Goal: Transaction & Acquisition: Download file/media

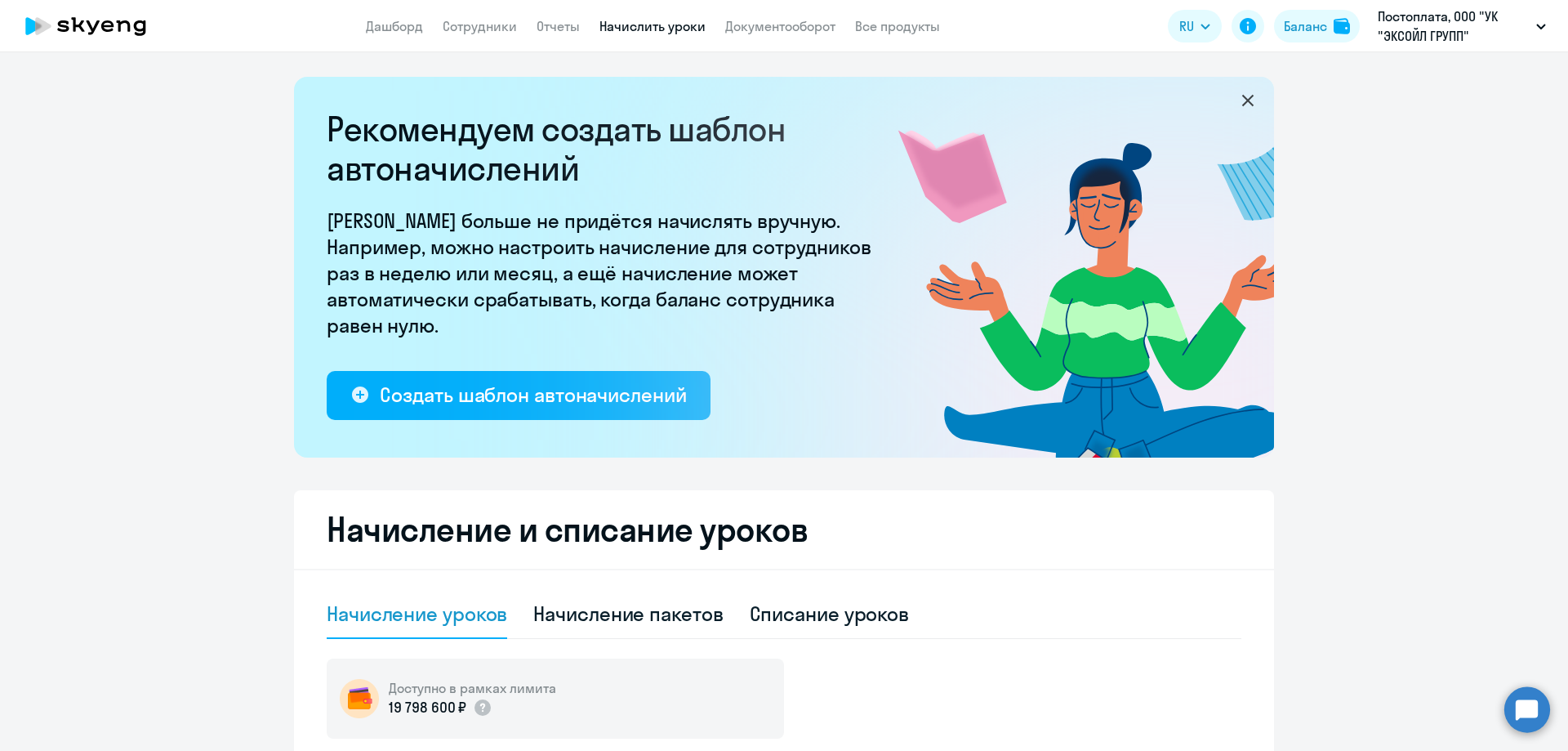
select select "10"
click at [402, 27] on link "Дашборд" at bounding box center [394, 26] width 57 height 17
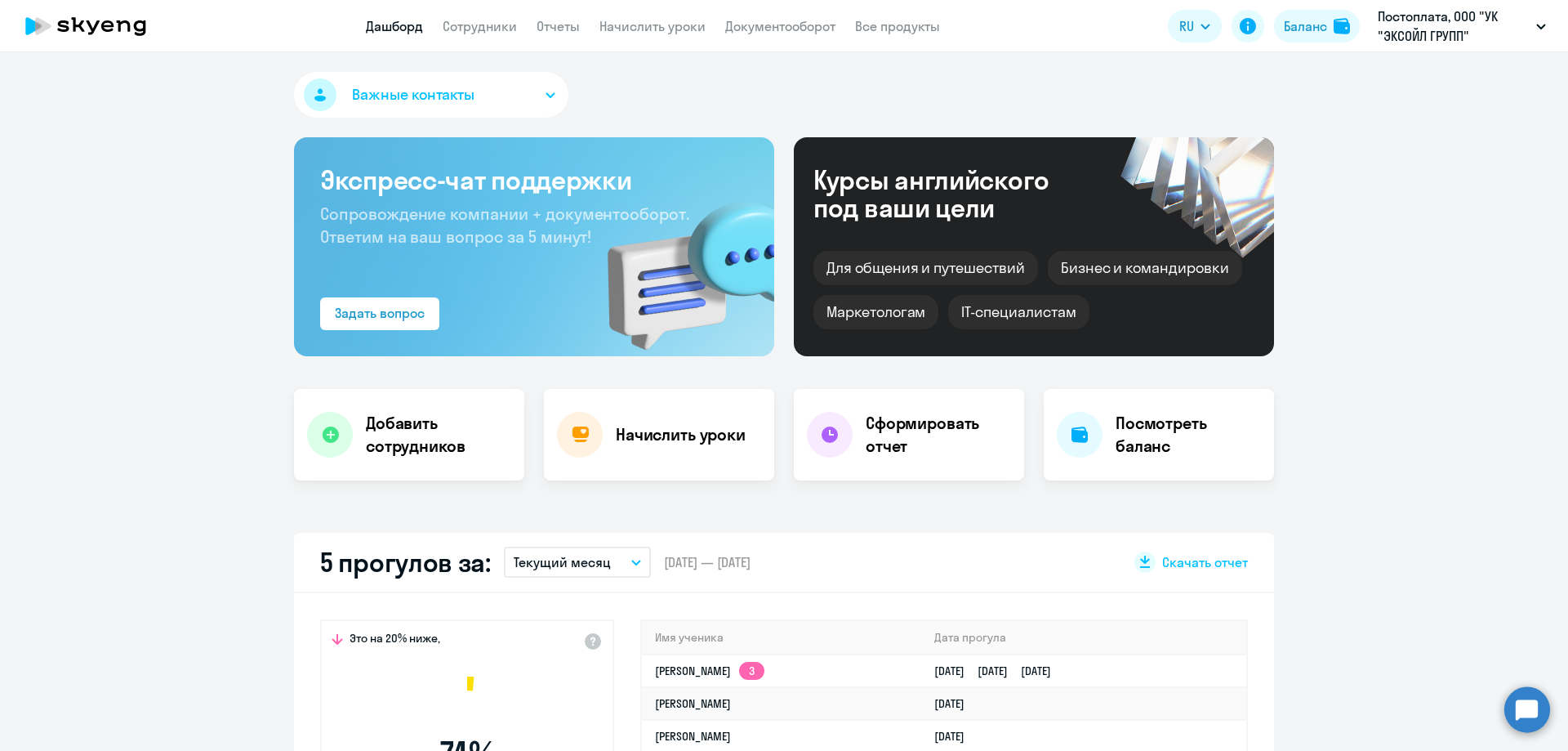
scroll to position [408, 0]
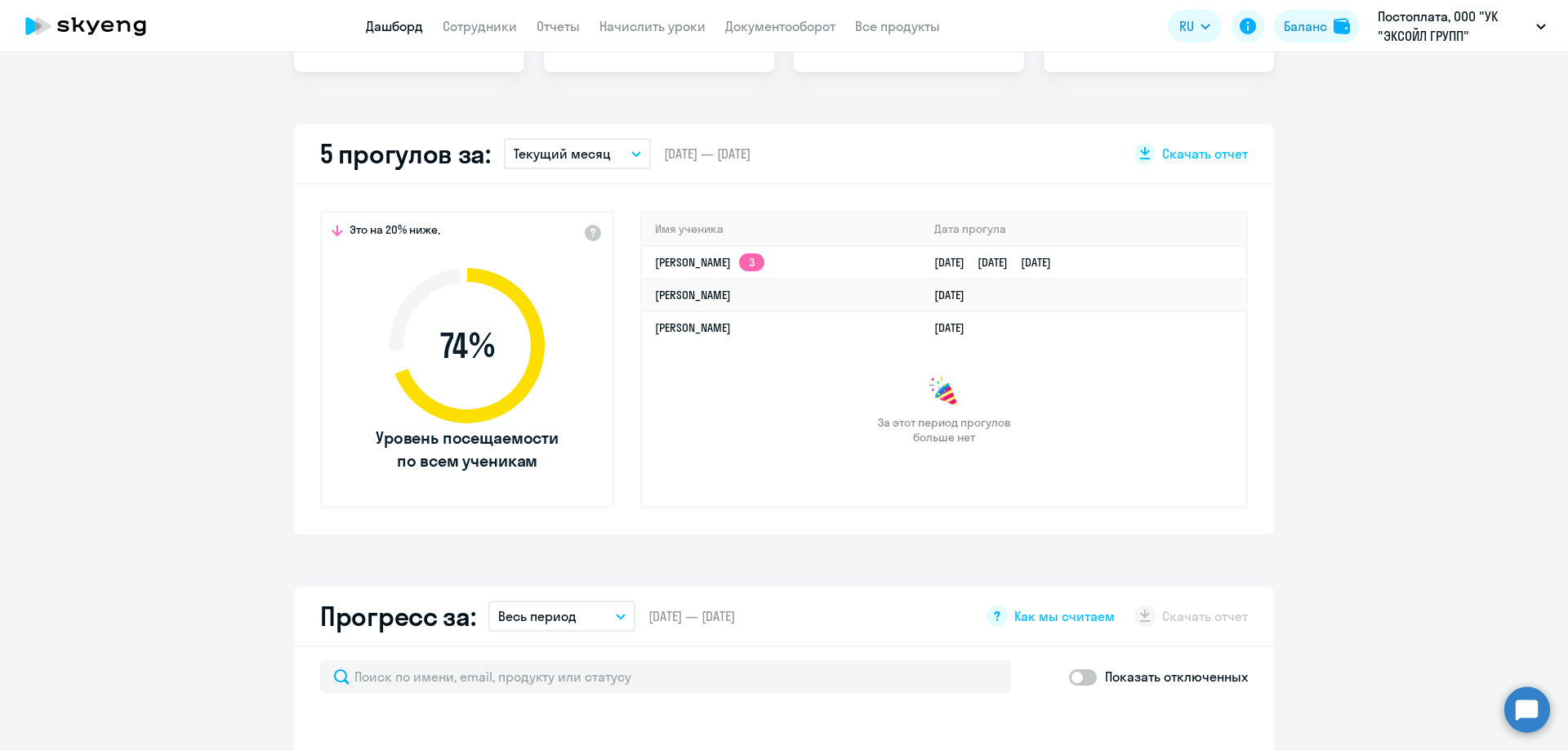
select select "30"
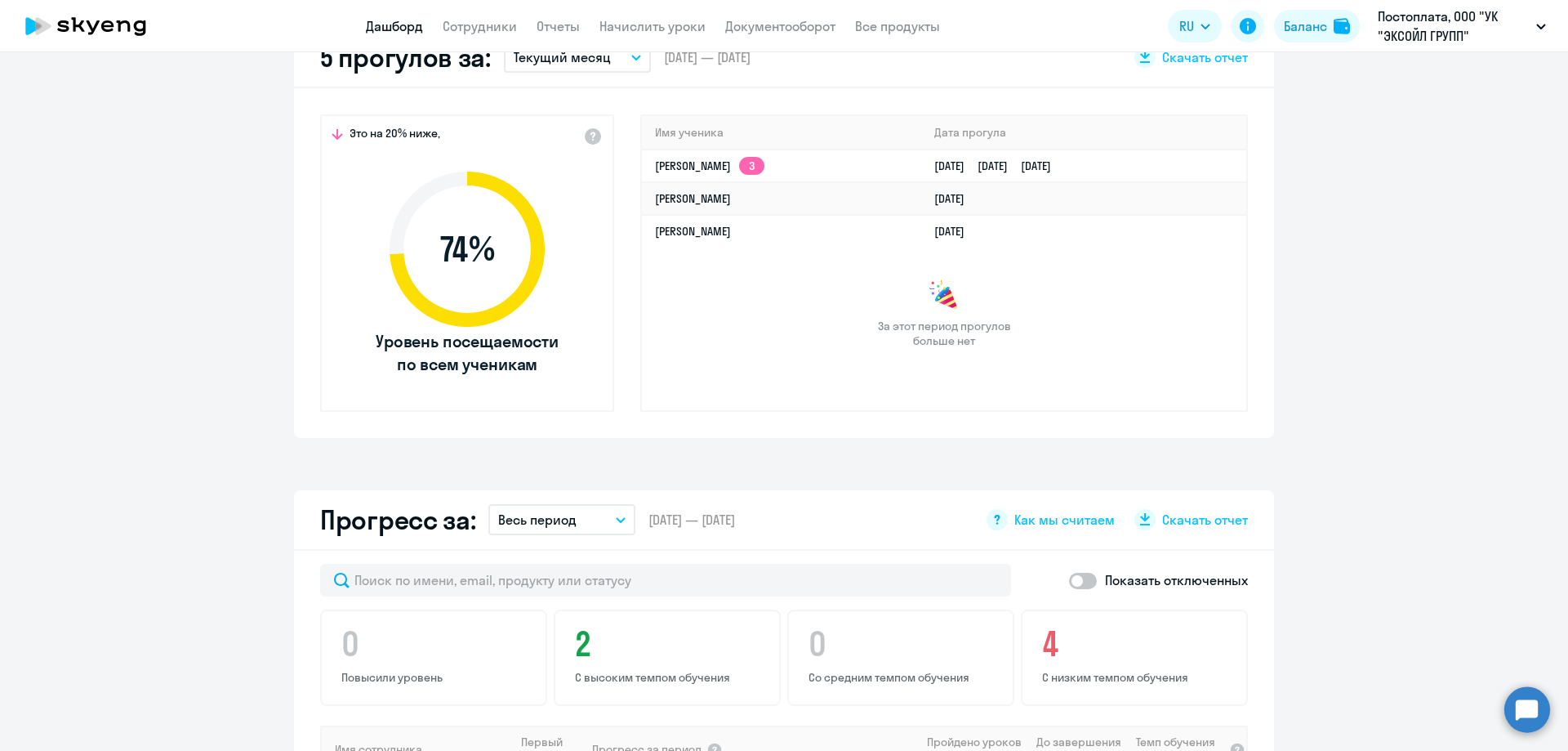
scroll to position [490, 0]
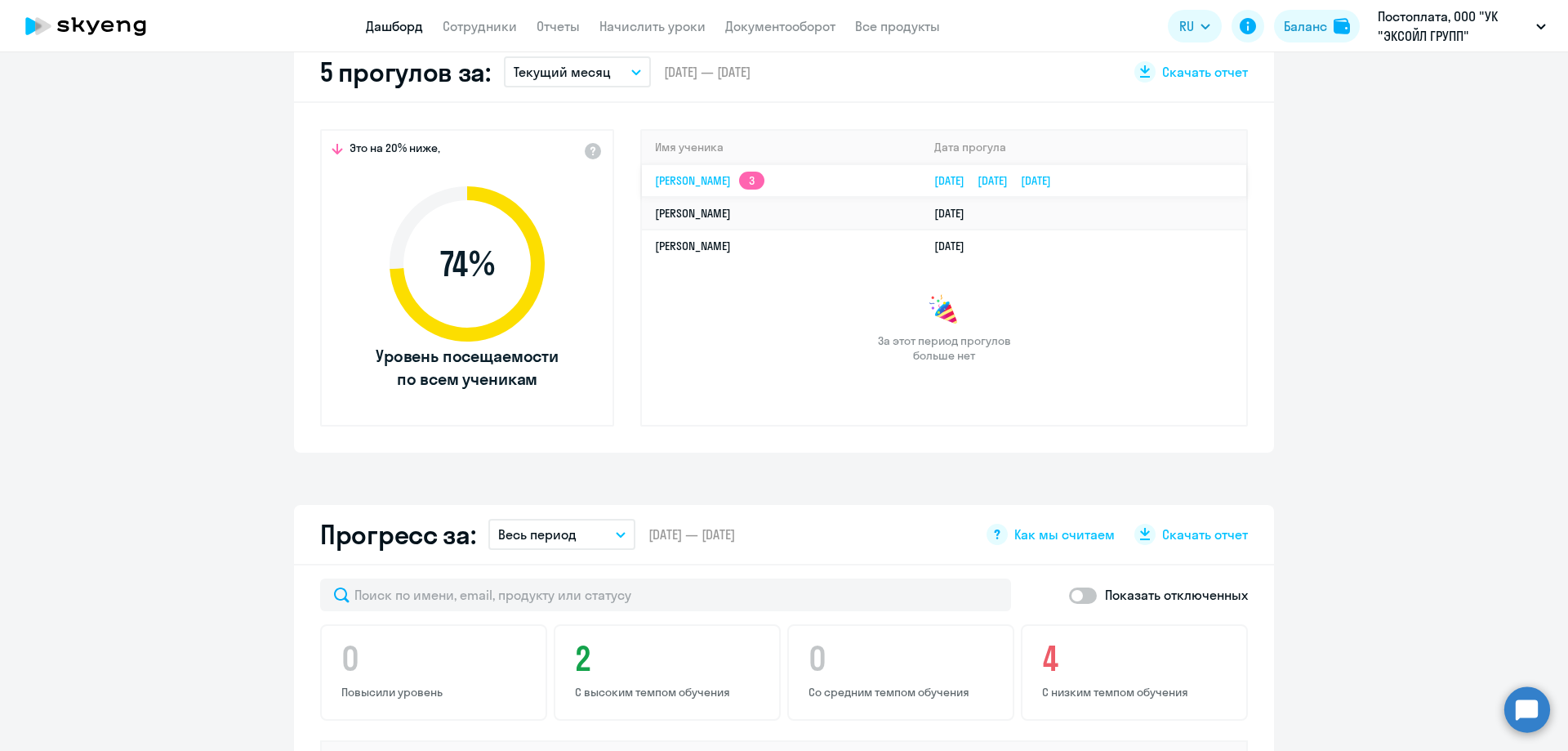
click at [764, 186] on link "[PERSON_NAME] 3" at bounding box center [709, 180] width 110 height 15
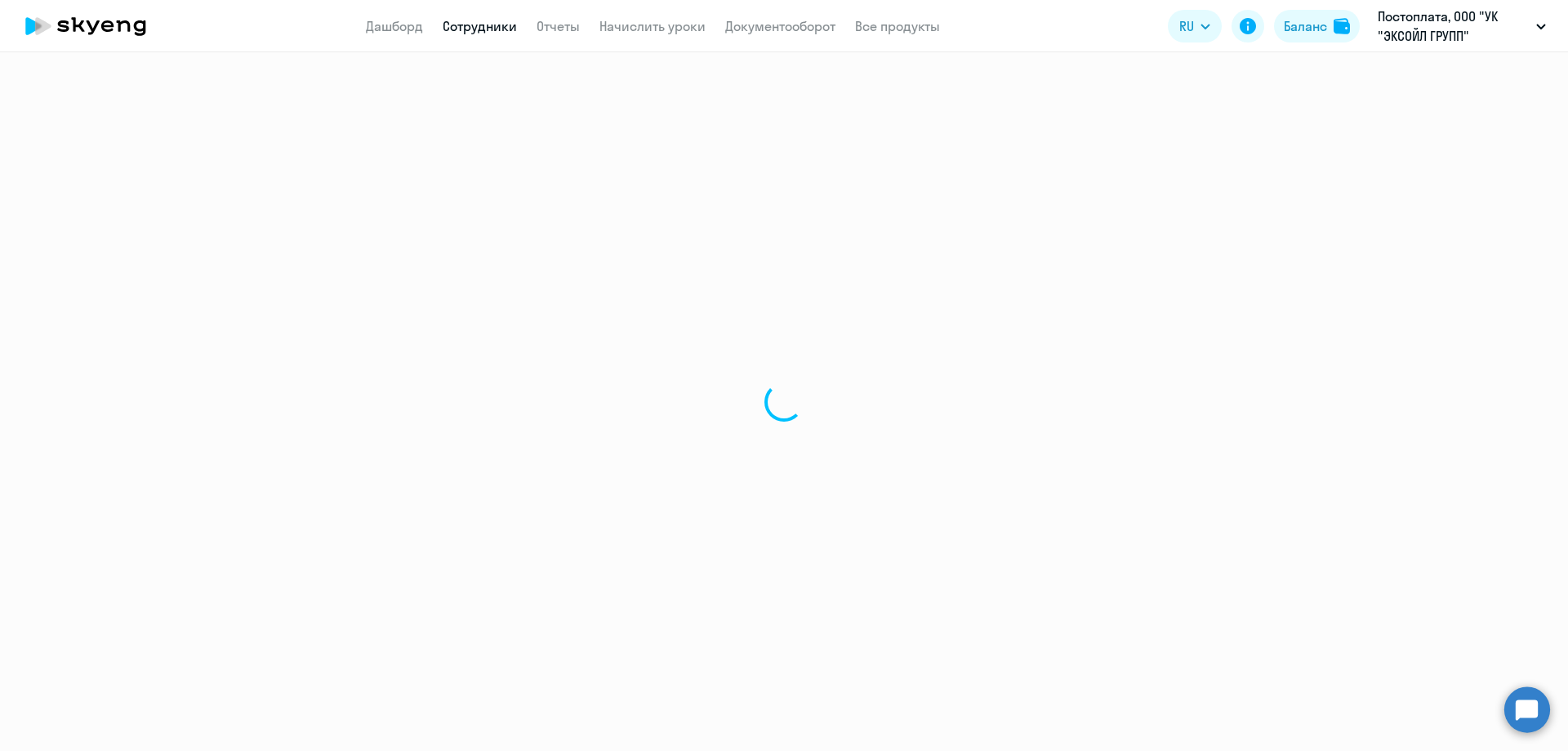
select select "english"
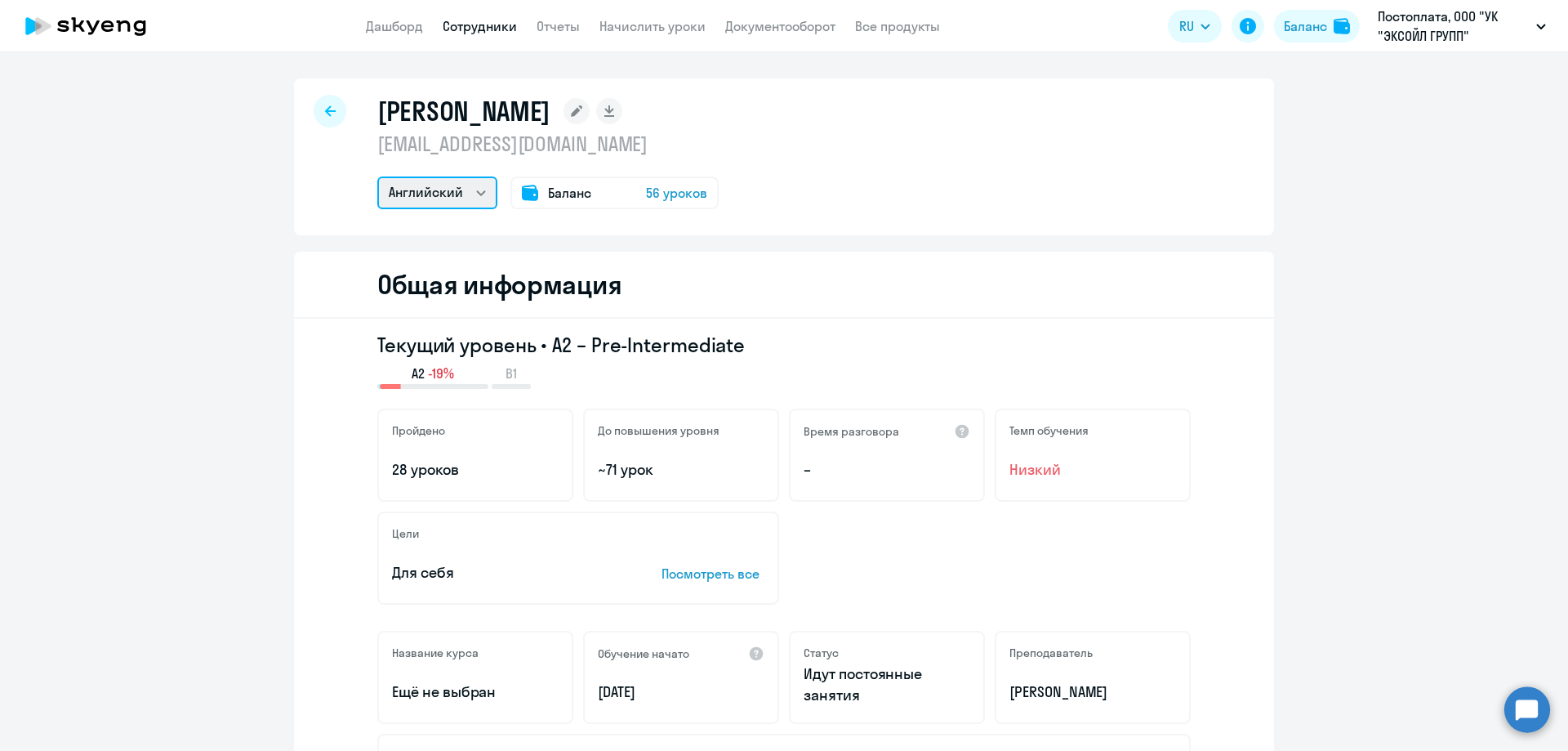
click at [485, 204] on select "Английский" at bounding box center [438, 192] width 120 height 32
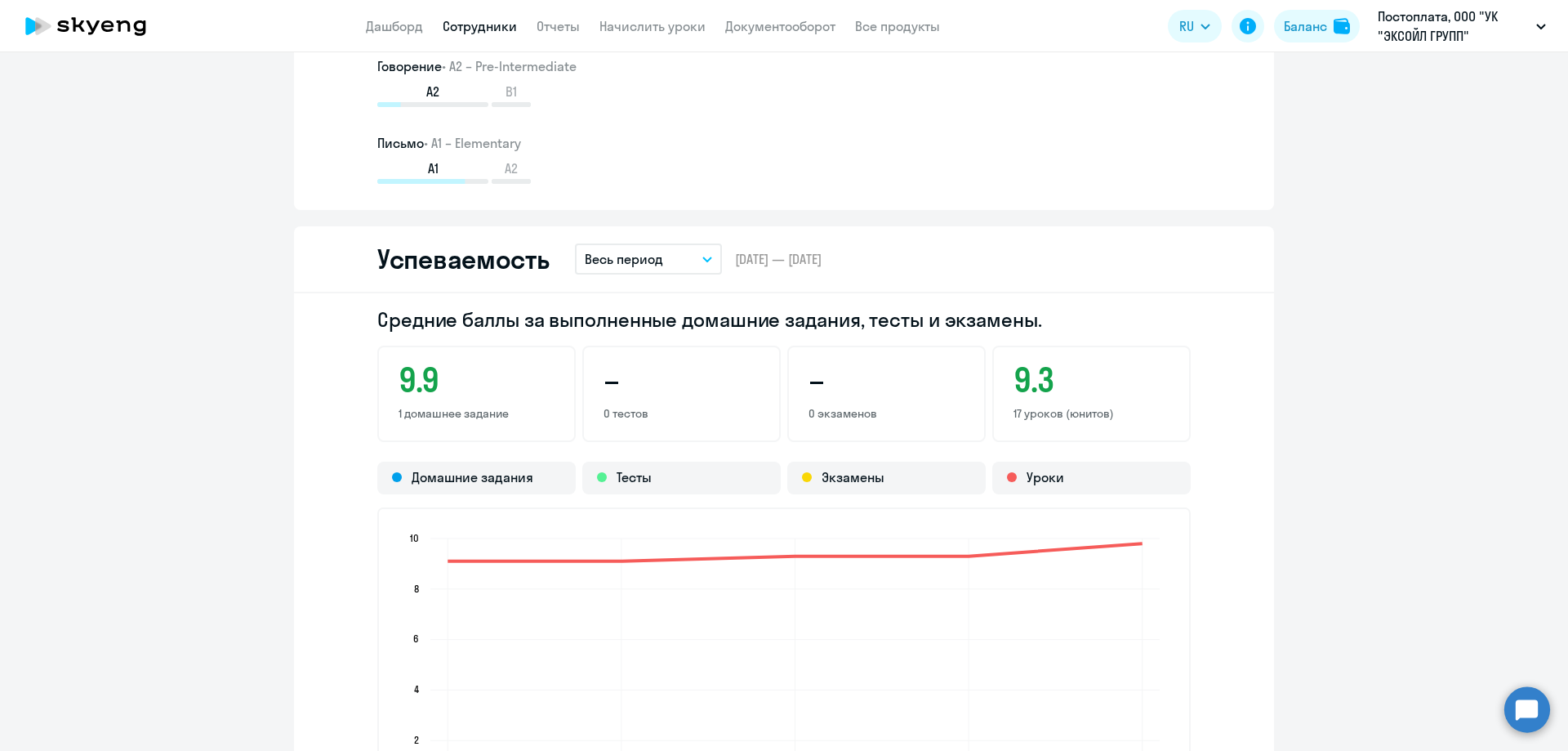
scroll to position [1308, 0]
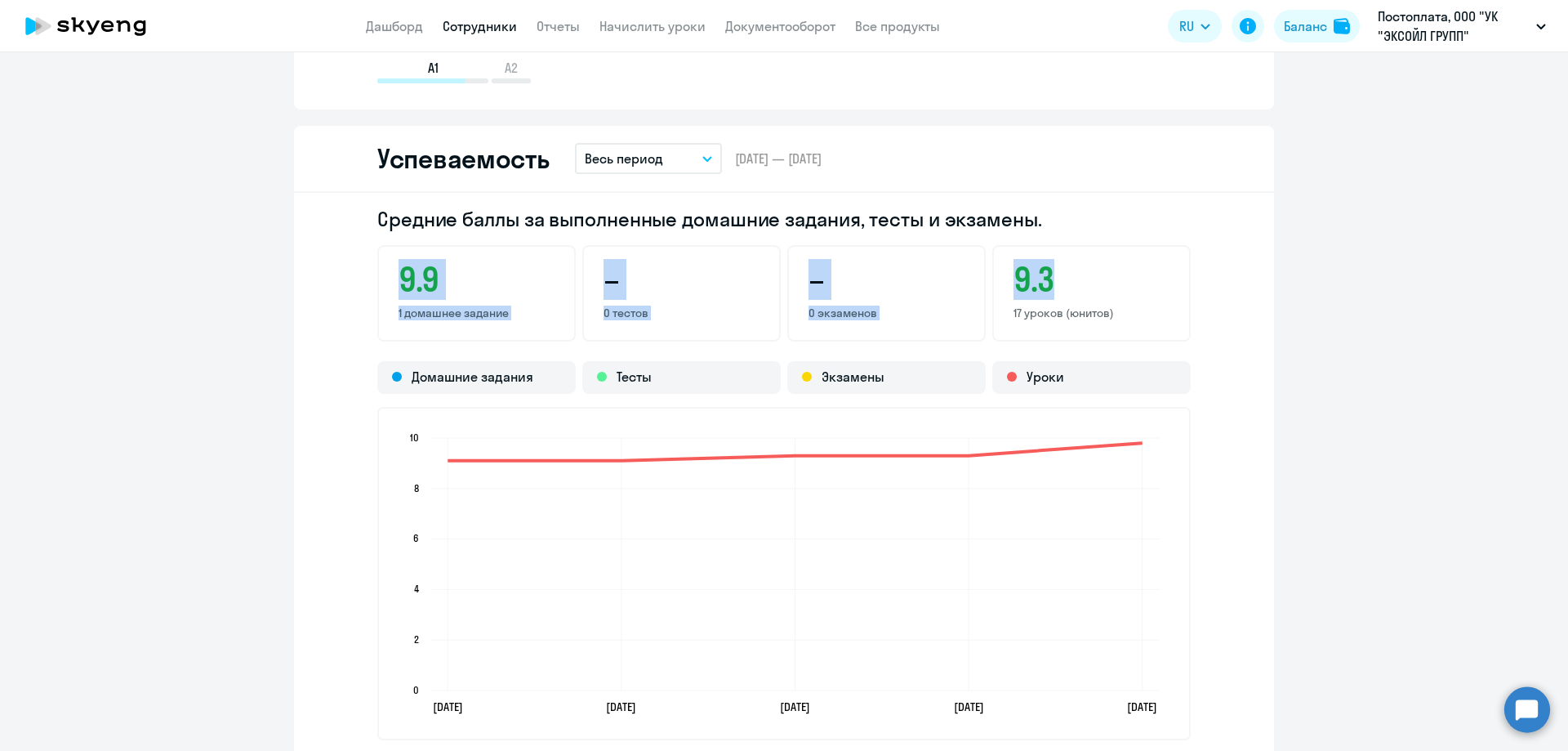
drag, startPoint x: 397, startPoint y: 273, endPoint x: 1151, endPoint y: 273, distance: 754.0
click at [1151, 273] on div "9.9 1 домашнее задание – 0 тестов – 0 экзаменов 9.3 17 уроков (юнитов)" at bounding box center [784, 294] width 813 height 96
click at [1152, 273] on h3 "9.3" at bounding box center [1091, 280] width 156 height 39
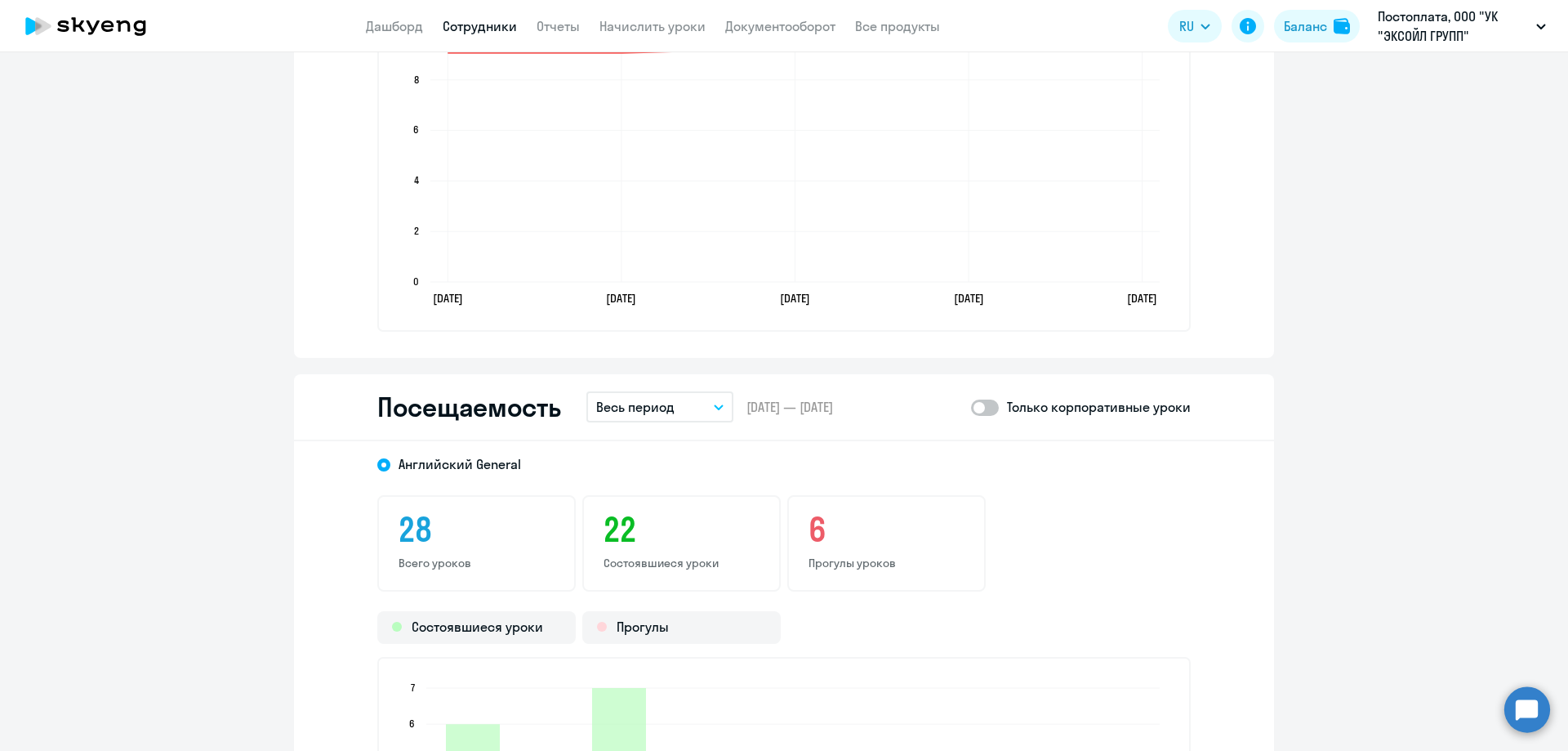
scroll to position [2043, 0]
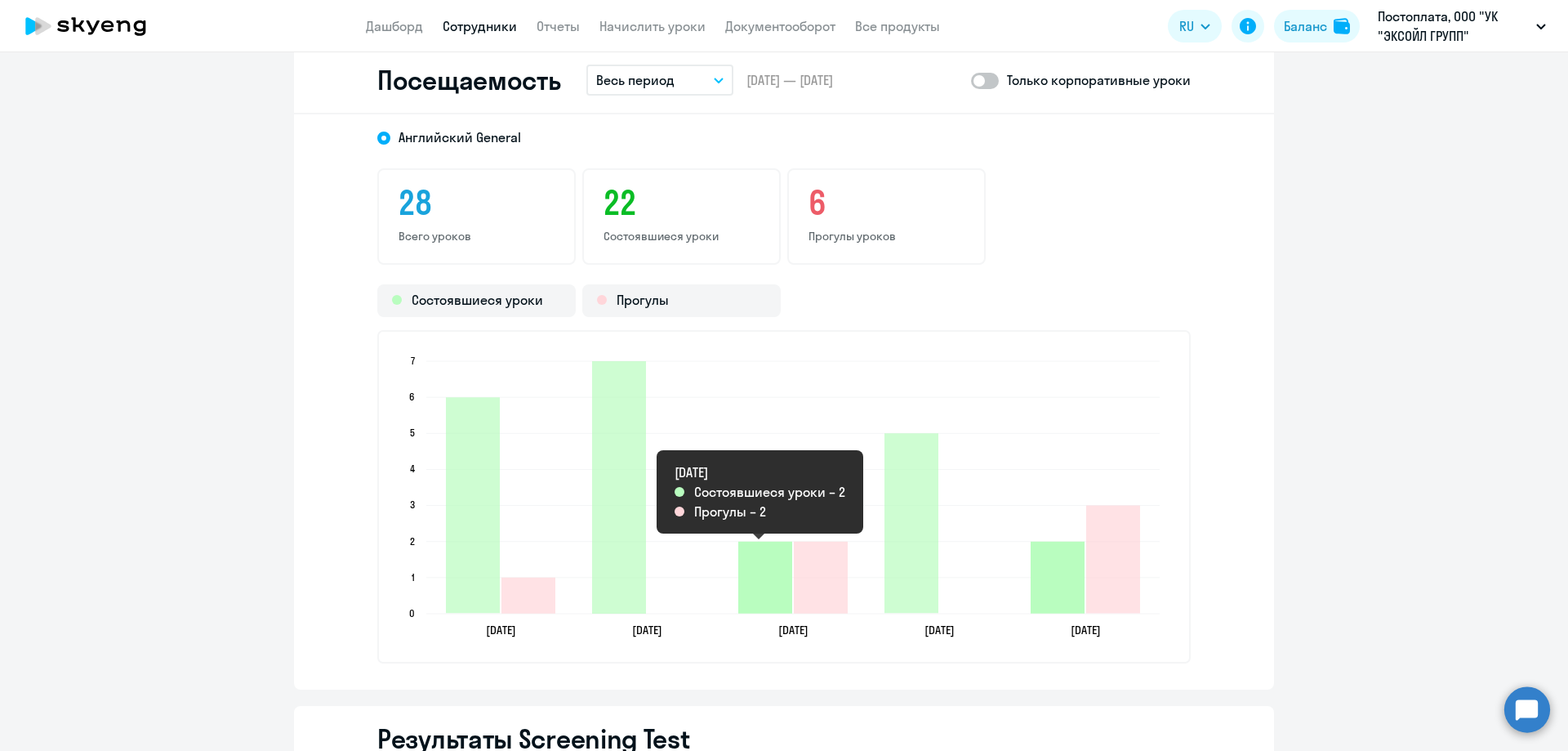
click at [781, 570] on icon "2025-06-16T21:00:00.000Z Состоявшиеся уроки 2" at bounding box center [764, 577] width 54 height 72
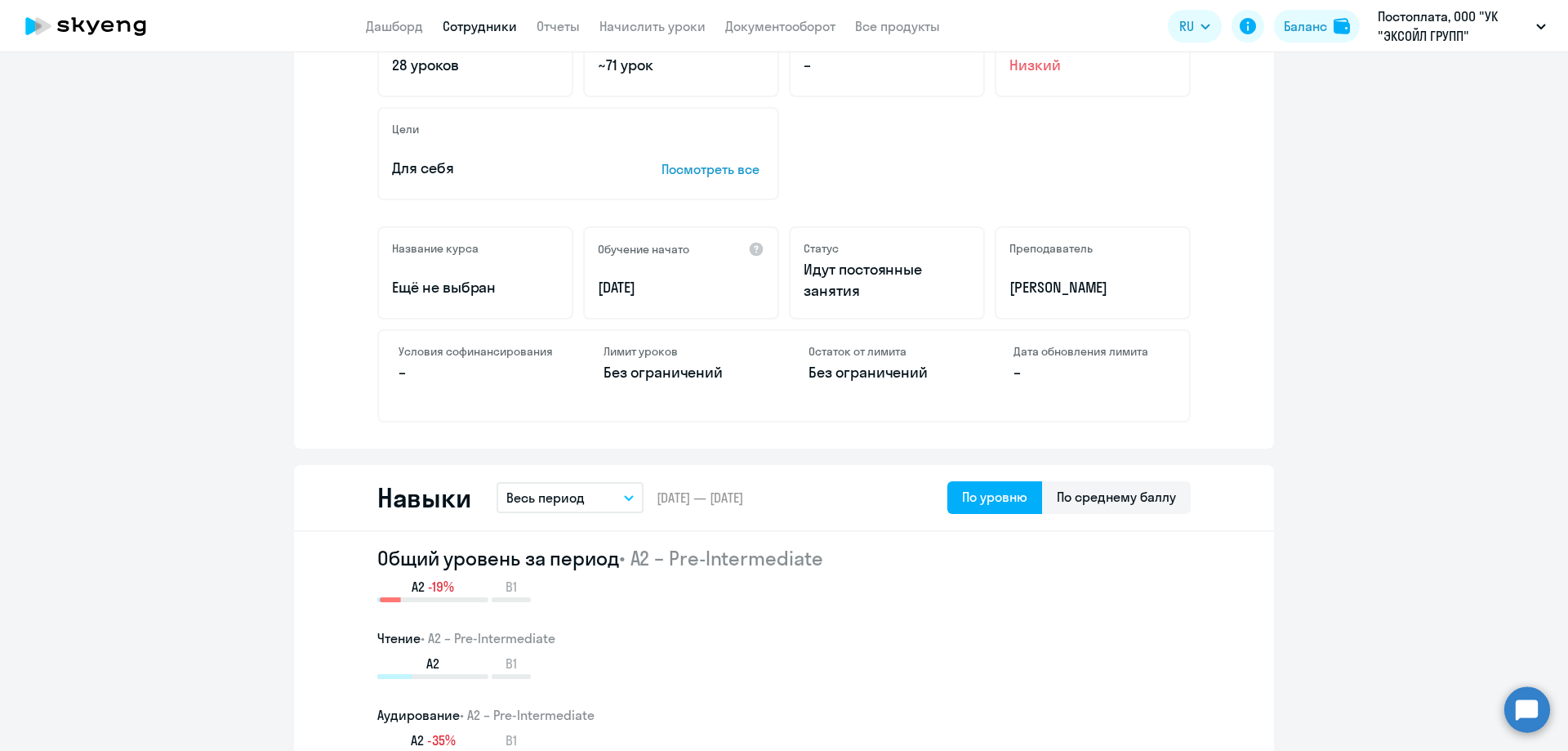
scroll to position [402, 0]
click at [1061, 500] on div "По среднему баллу" at bounding box center [1117, 499] width 120 height 20
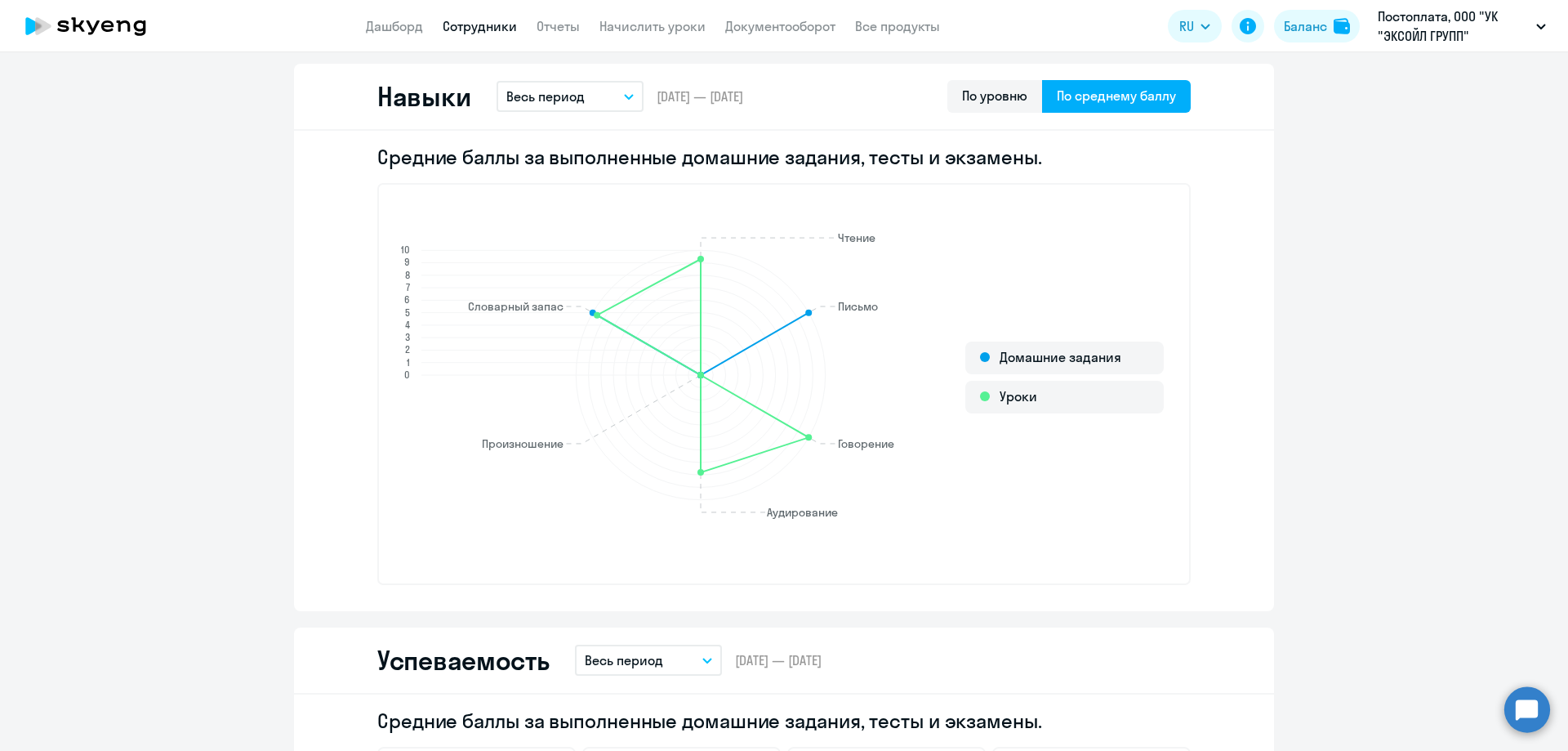
scroll to position [811, 0]
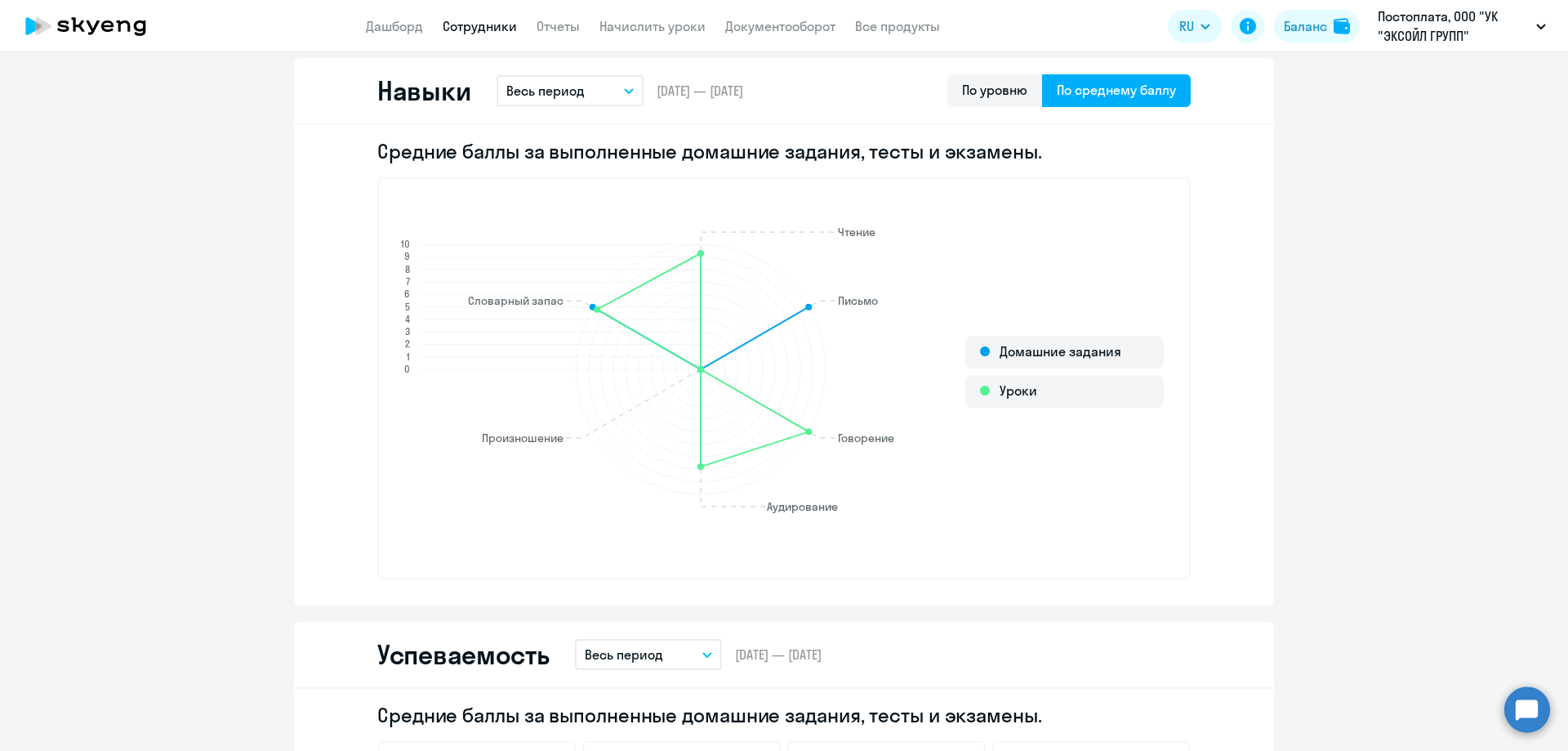
drag, startPoint x: 692, startPoint y: 368, endPoint x: 669, endPoint y: 382, distance: 26.9
click at [690, 444] on circle at bounding box center [701, 369] width 149 height 149
click at [694, 470] on icon "Чтение Чтение Письмо Письмо Говорение Говорение Аудирование Аудирование Произно…" at bounding box center [690, 371] width 606 height 396
click at [859, 510] on icon "Чтение Чтение Письмо Письмо Говорение Говорение Аудирование Аудирование Произно…" at bounding box center [690, 371] width 606 height 396
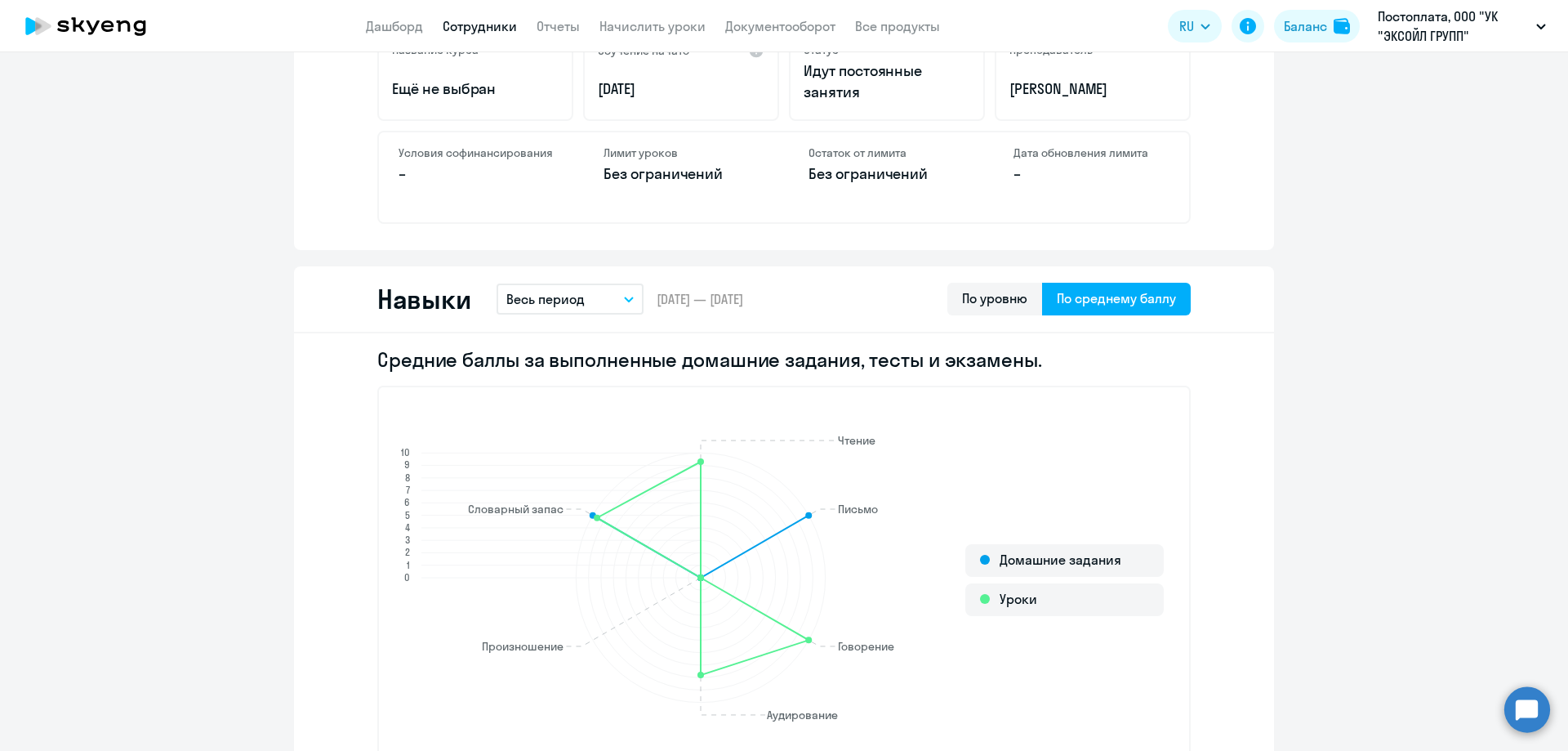
scroll to position [240, 0]
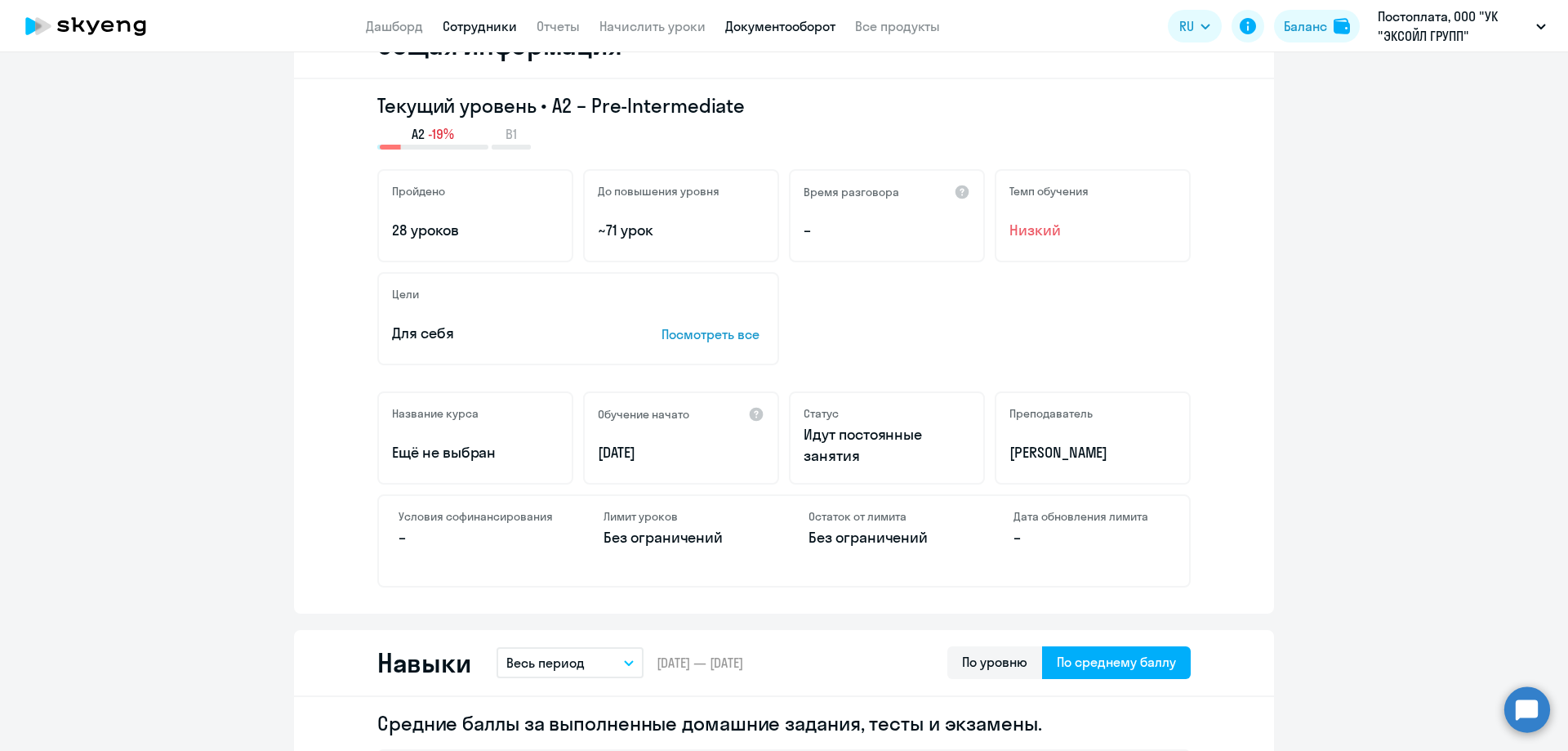
click at [775, 32] on link "Документооборот" at bounding box center [780, 26] width 110 height 17
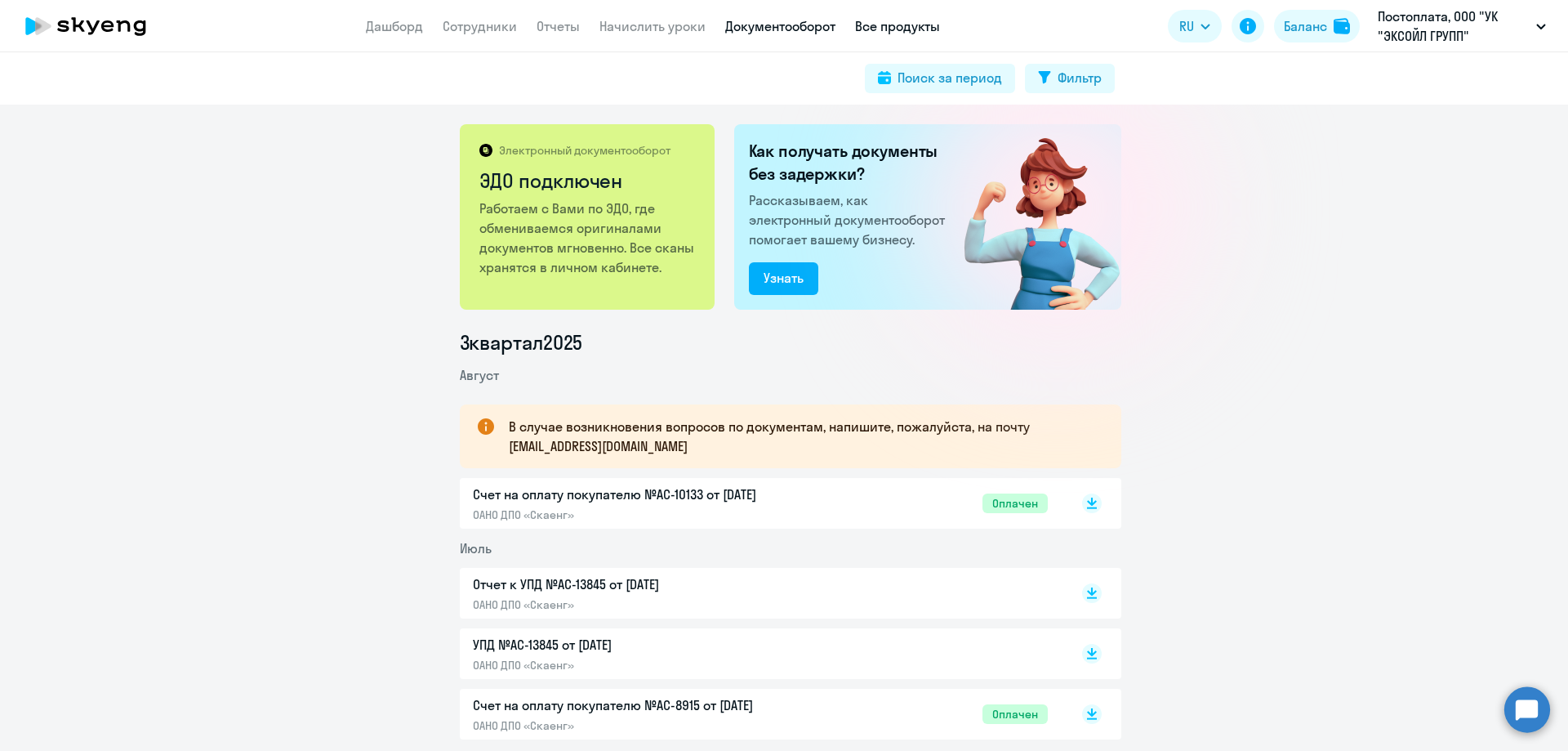
click at [901, 32] on link "Все продукты" at bounding box center [897, 26] width 85 height 17
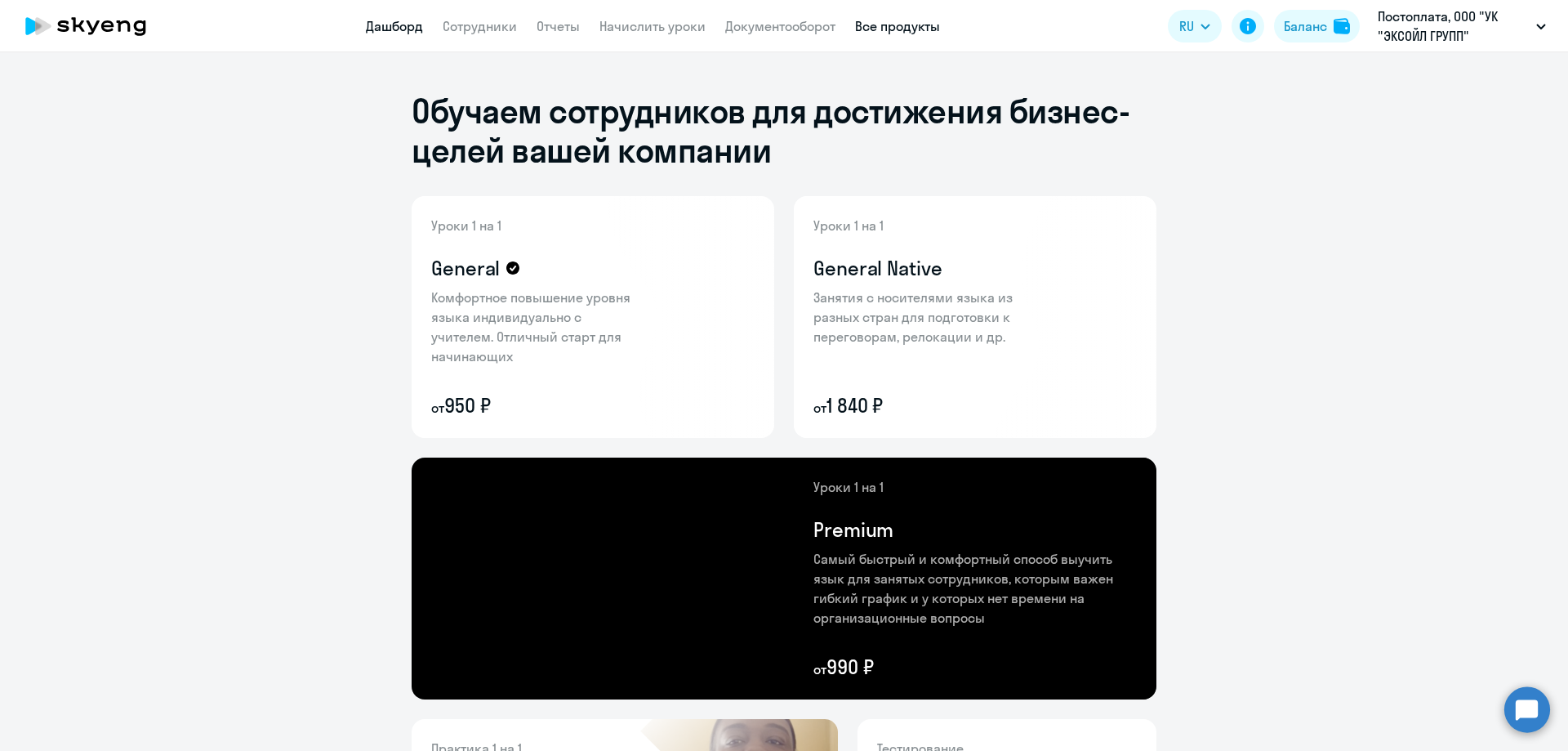
click at [411, 26] on link "Дашборд" at bounding box center [394, 26] width 57 height 17
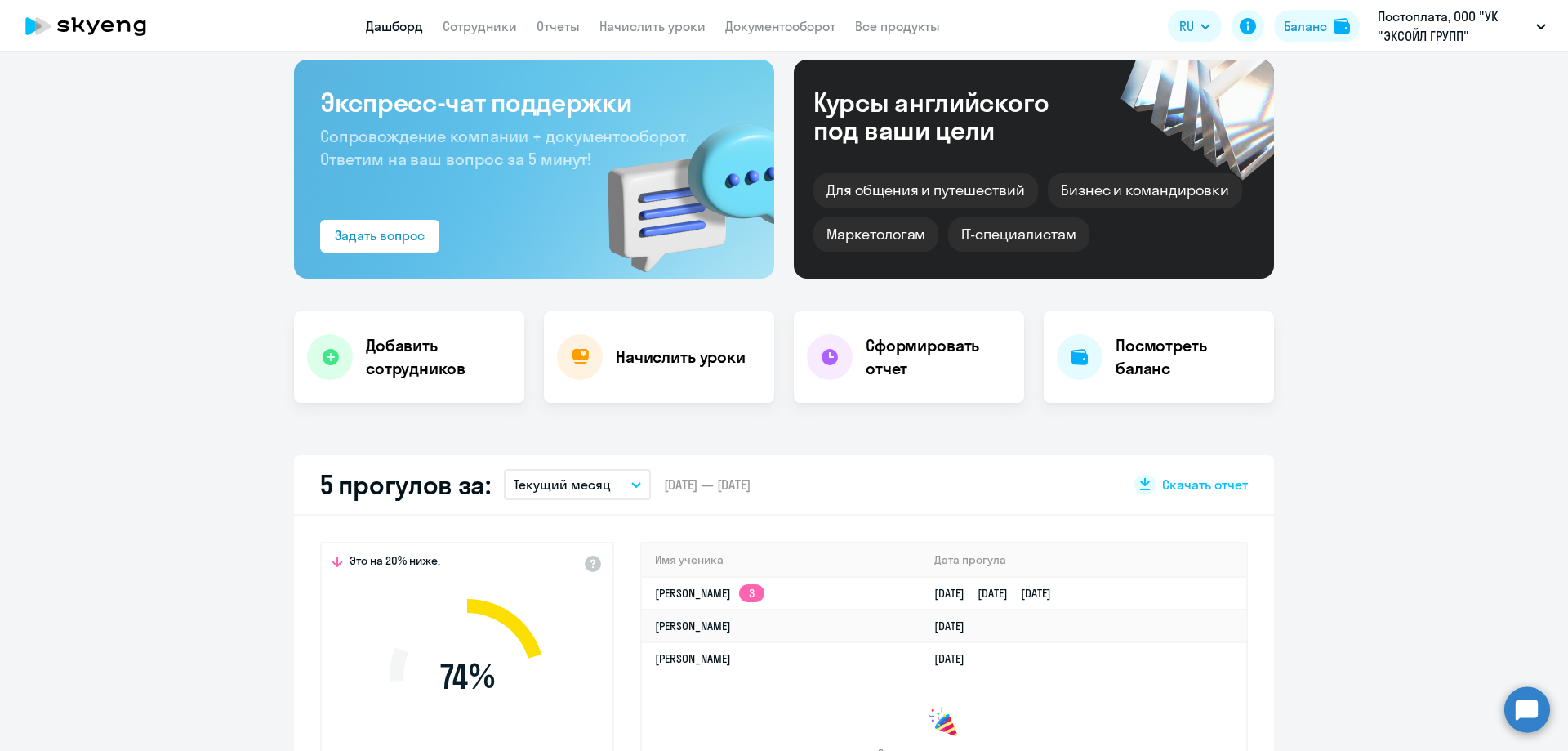
select select "30"
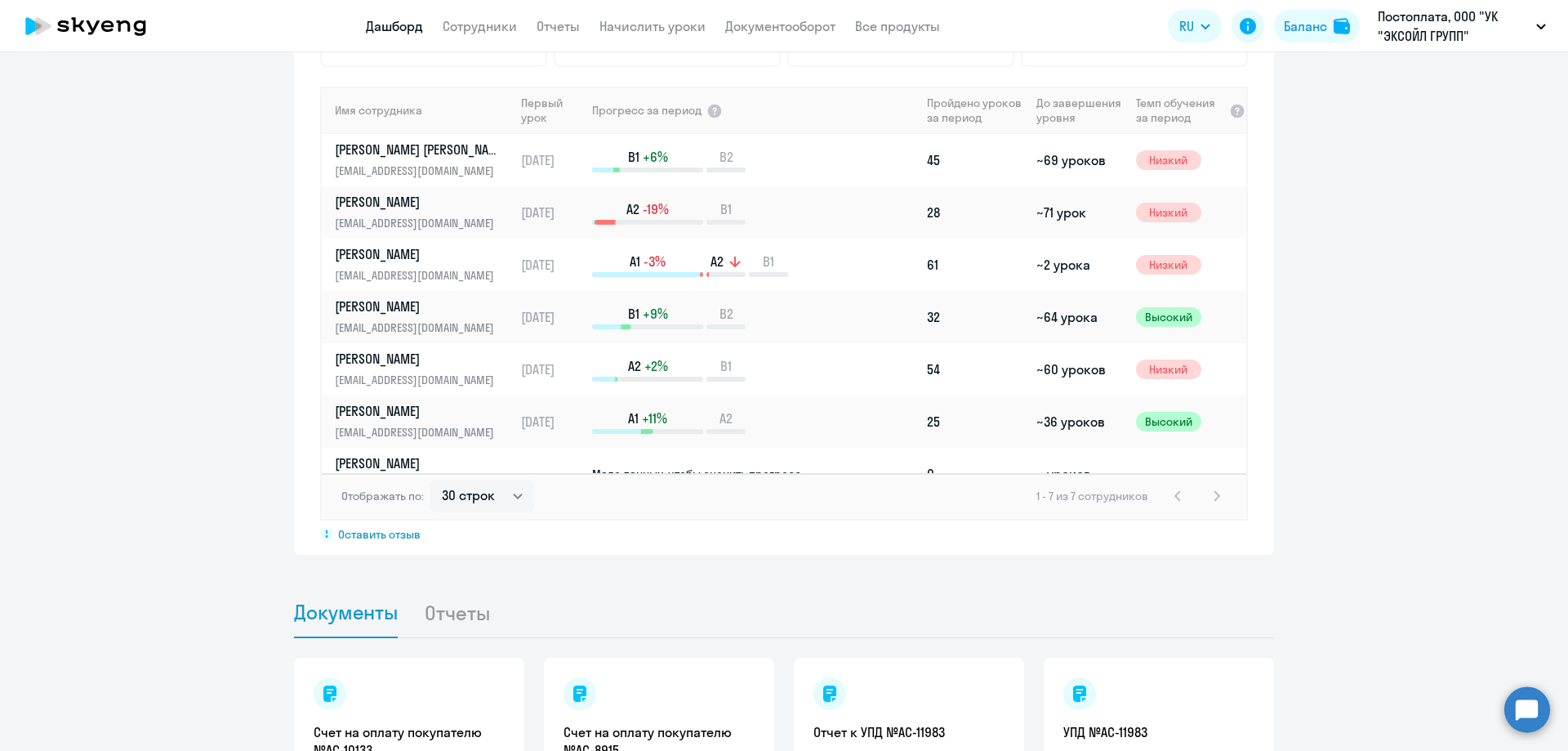
scroll to position [1322, 0]
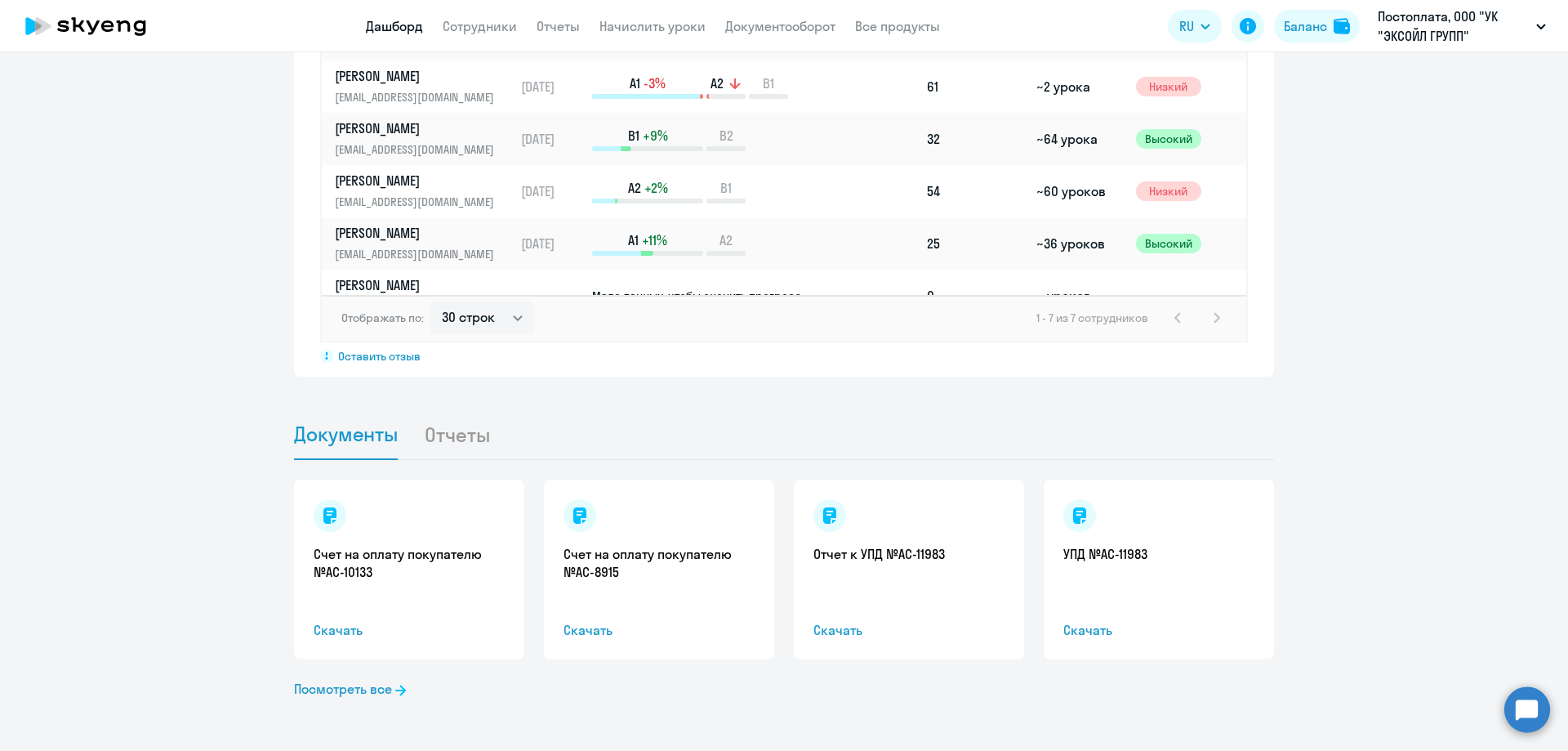
click at [458, 433] on li "Отчеты" at bounding box center [470, 434] width 92 height 50
click at [458, 443] on li "Отчеты" at bounding box center [470, 434] width 92 height 50
click at [455, 438] on li "Отчеты" at bounding box center [470, 434] width 92 height 50
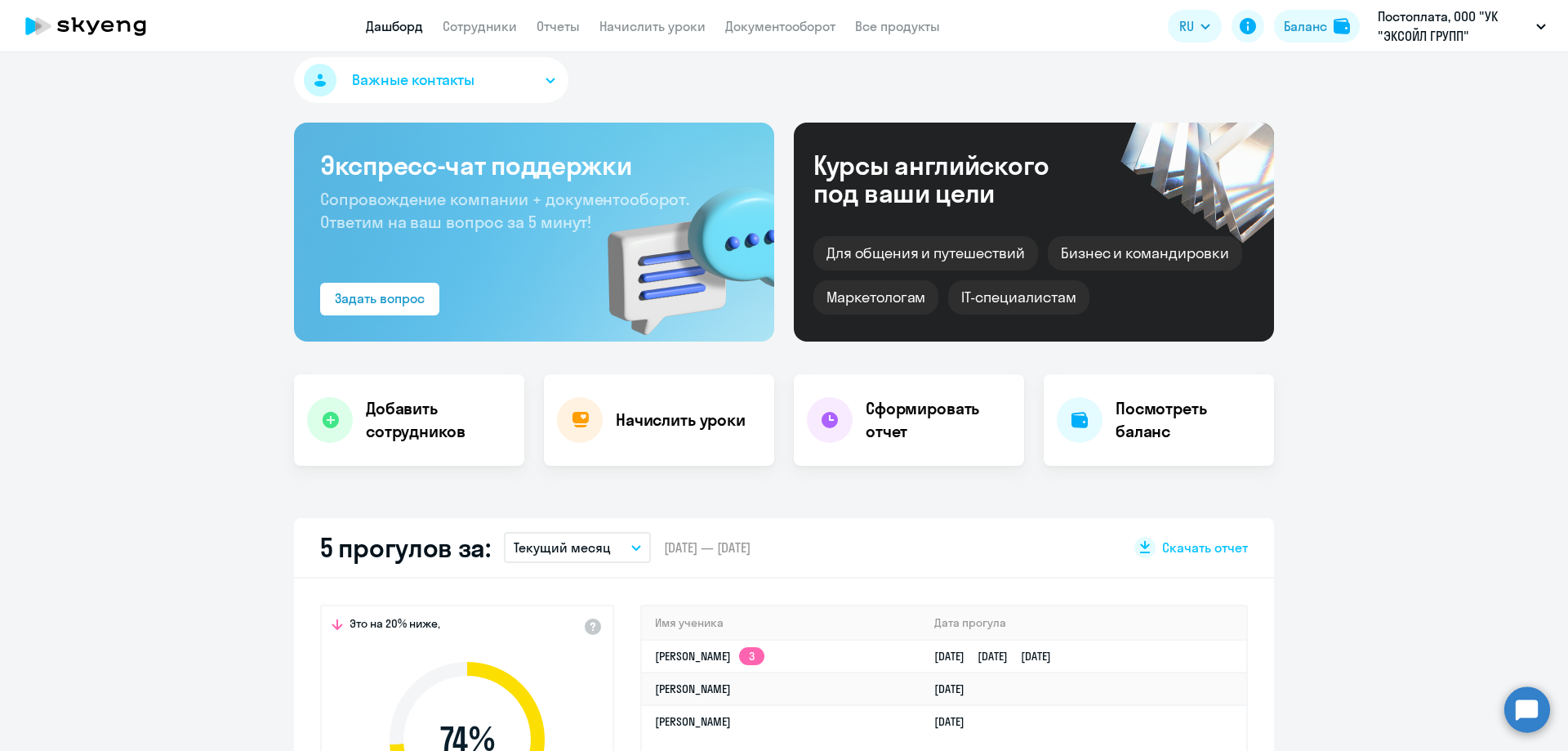
scroll to position [0, 0]
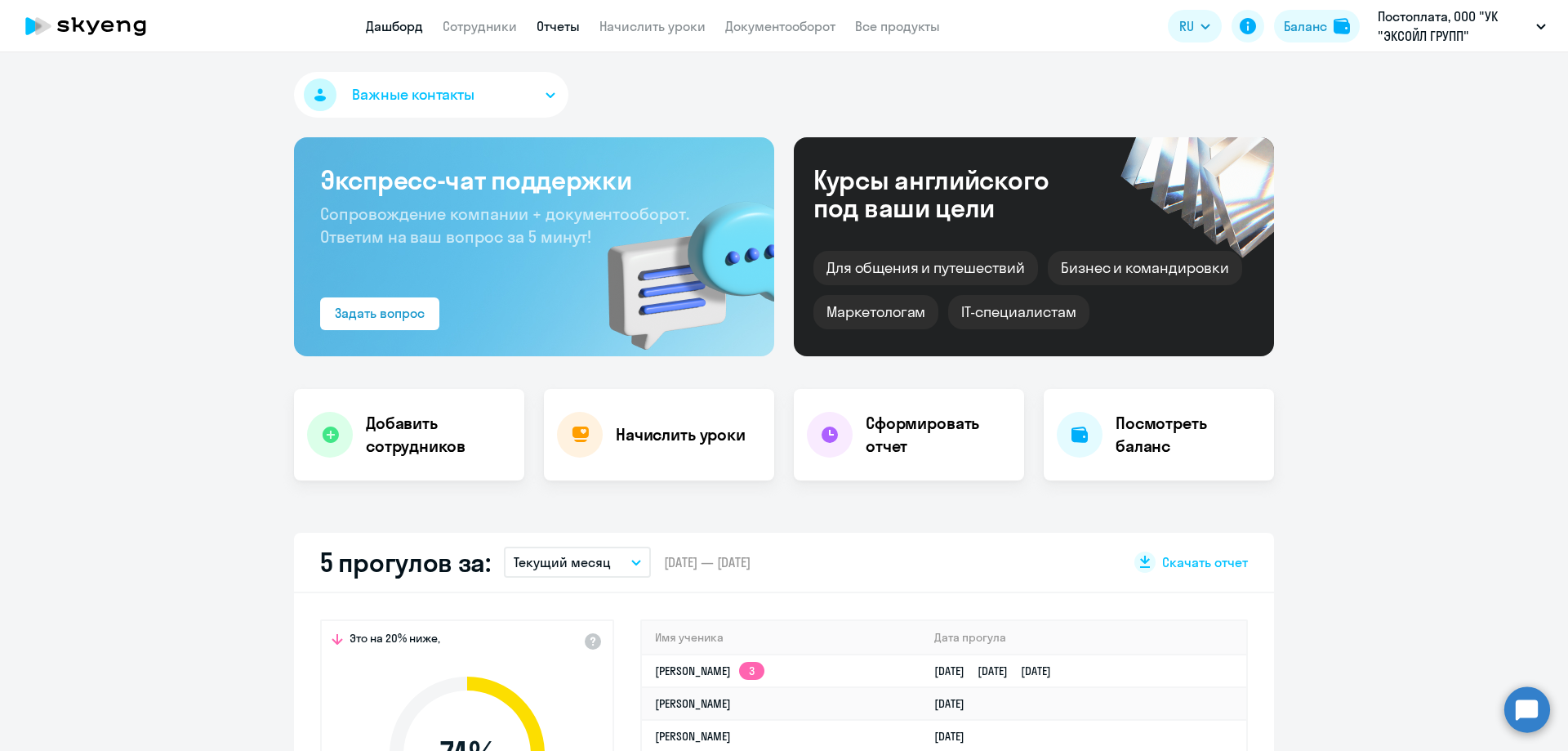
click at [562, 24] on link "Отчеты" at bounding box center [558, 26] width 43 height 17
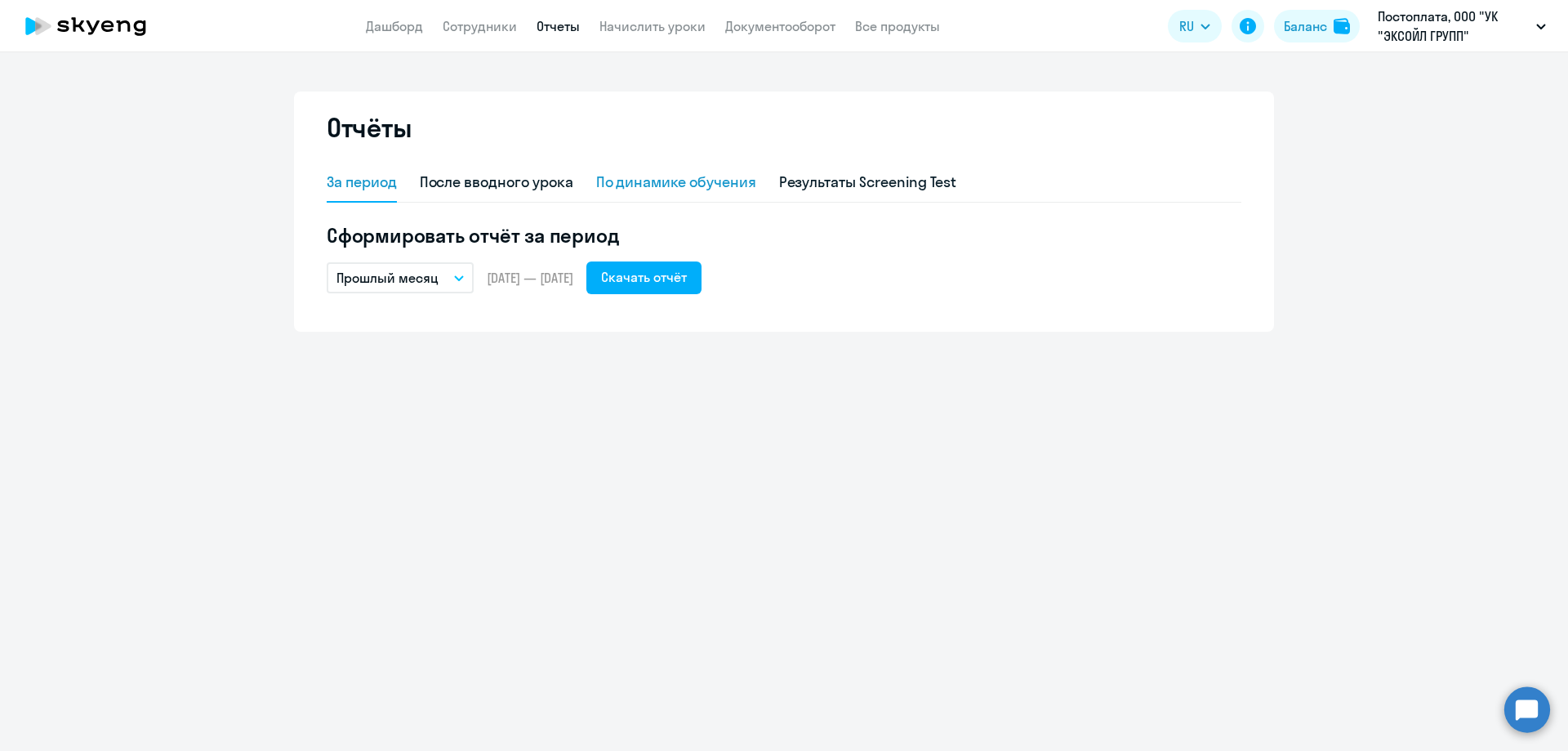
click at [723, 186] on div "По динамике обучения" at bounding box center [676, 183] width 160 height 22
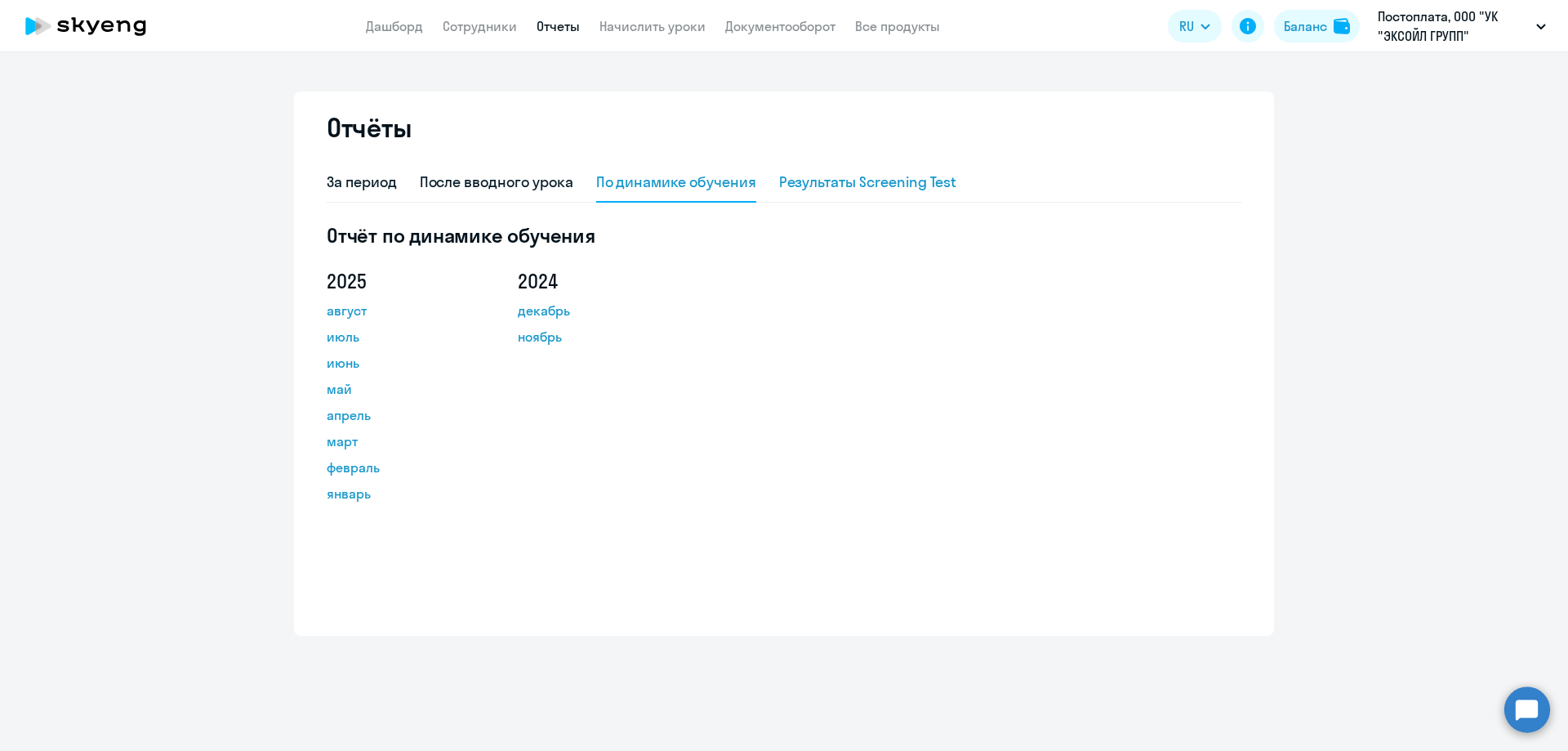
click at [924, 186] on div "Результаты Screening Test" at bounding box center [867, 183] width 178 height 22
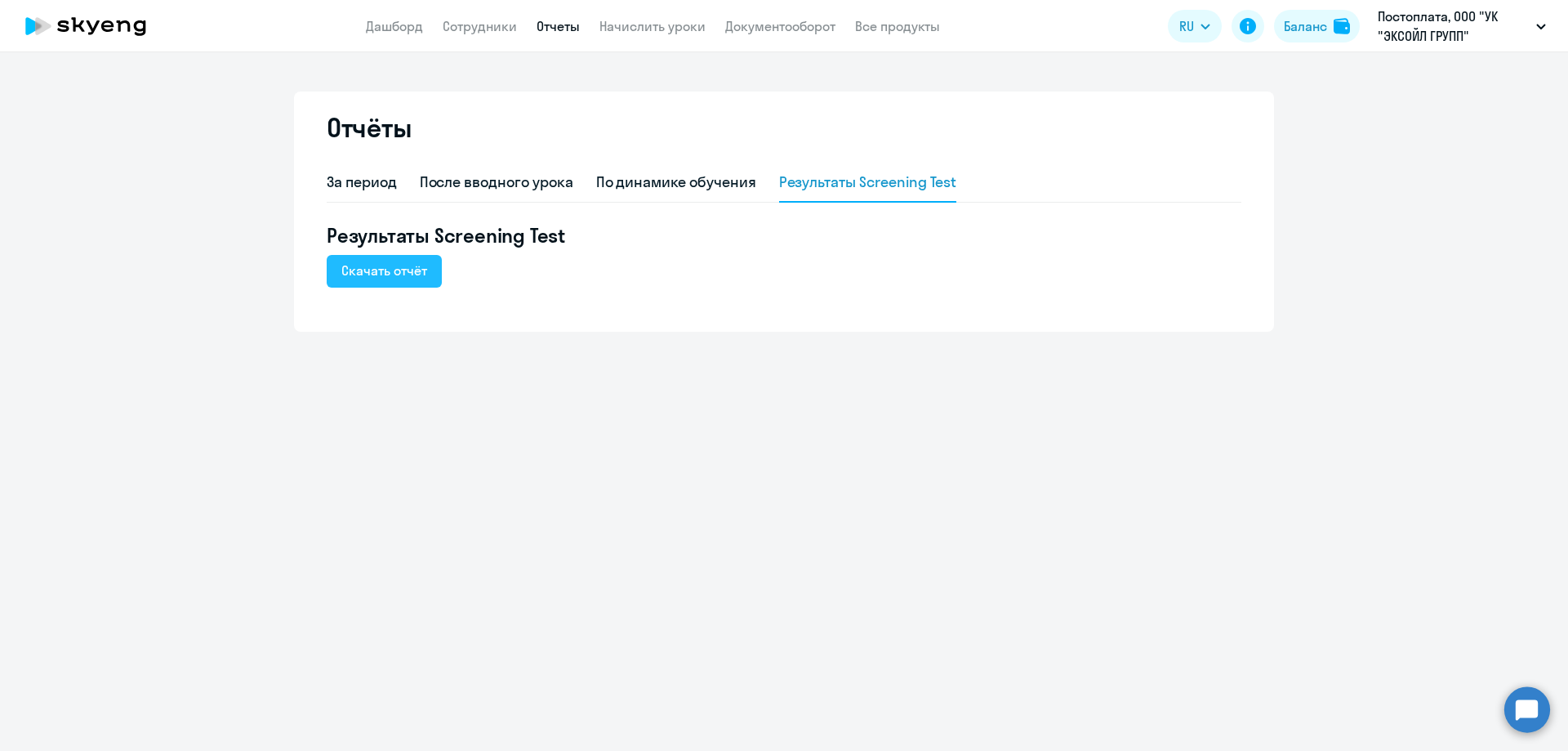
click at [390, 285] on button "Скачать отчёт" at bounding box center [384, 271] width 115 height 32
click at [748, 188] on div "По динамике обучения" at bounding box center [676, 183] width 160 height 22
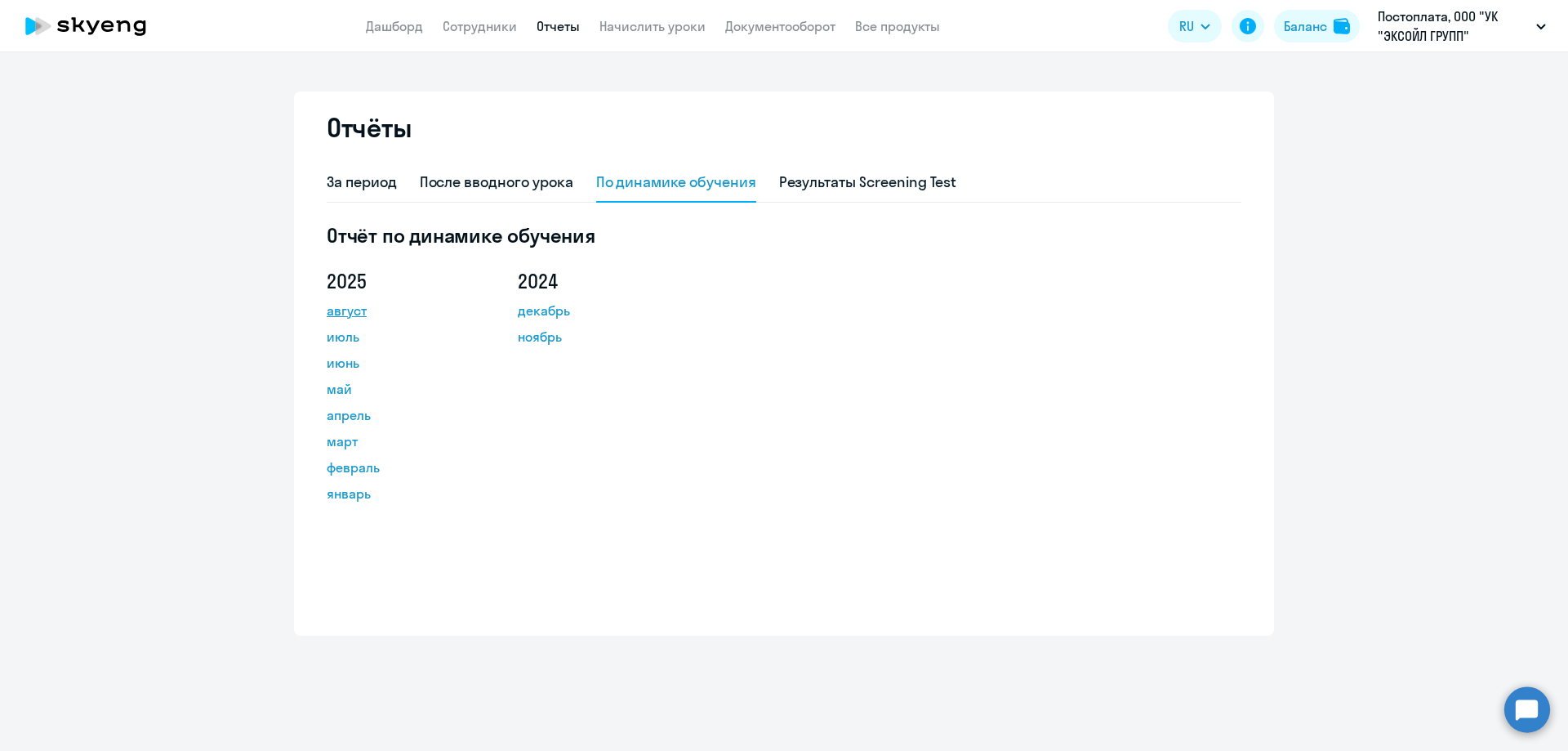
click at [338, 304] on link "август" at bounding box center [400, 310] width 147 height 20
